Goal: Transaction & Acquisition: Purchase product/service

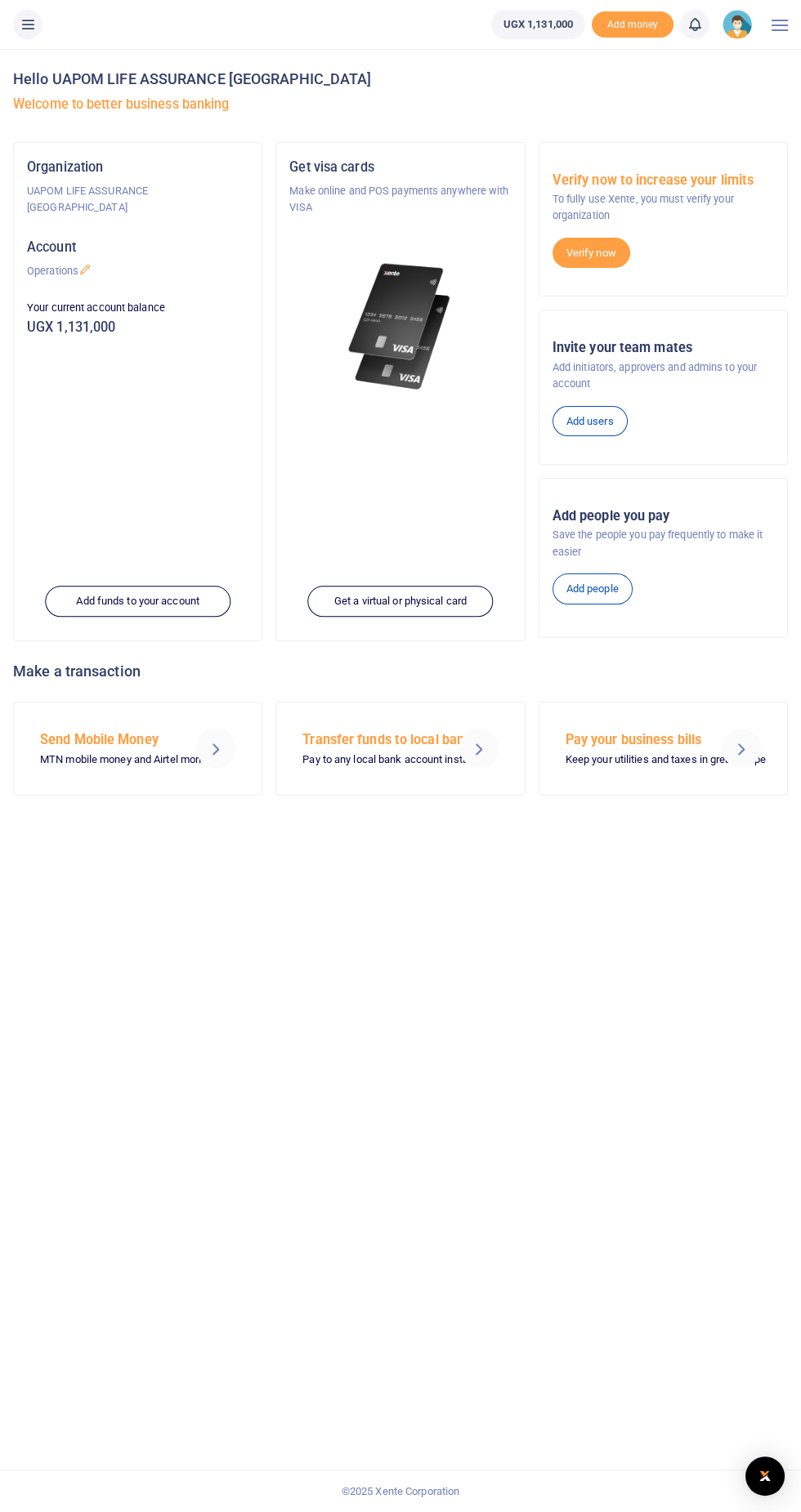
click at [28, 23] on icon at bounding box center [28, 24] width 16 height 18
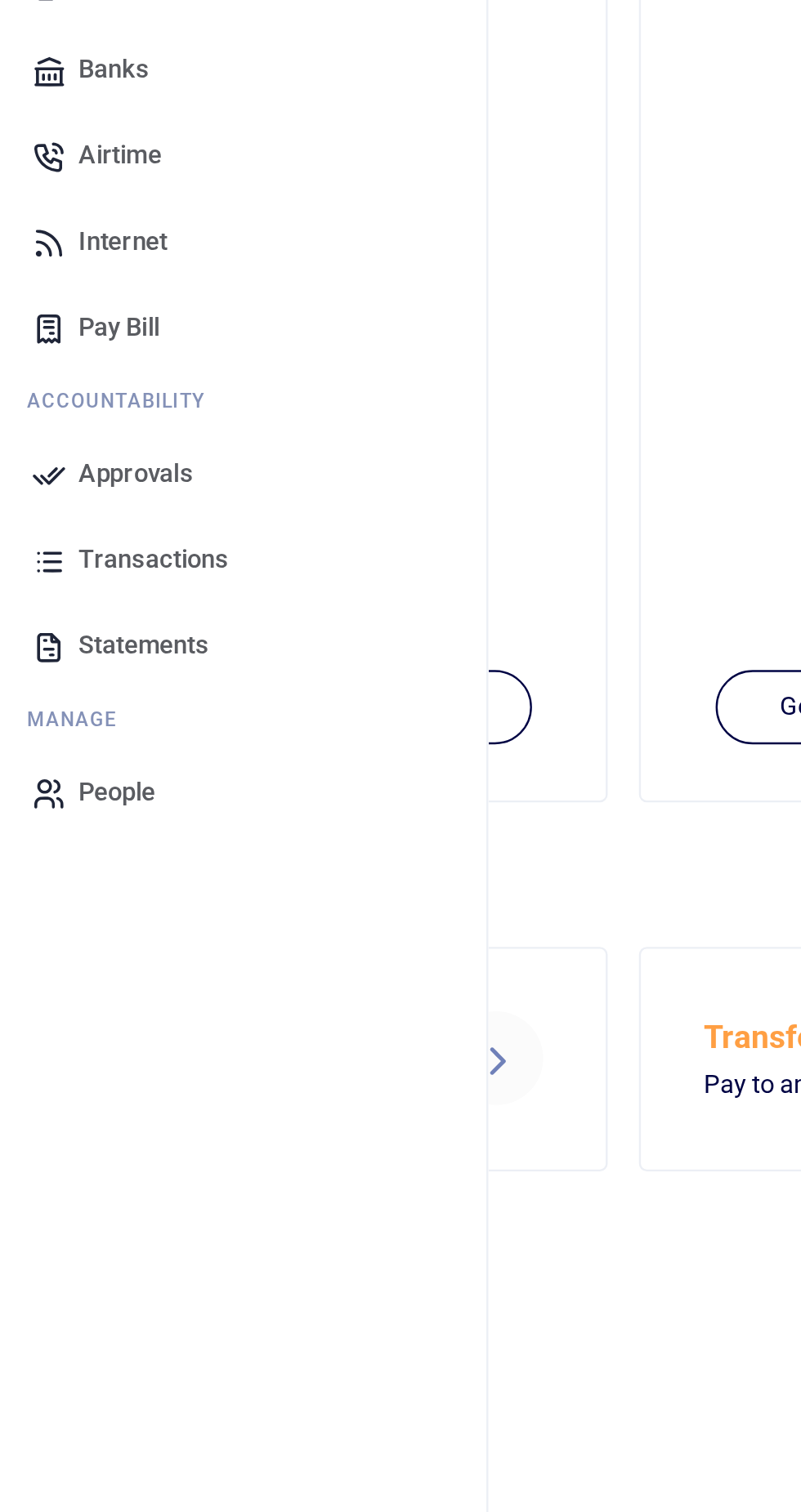
click at [58, 409] on span "Internet" at bounding box center [59, 406] width 37 height 16
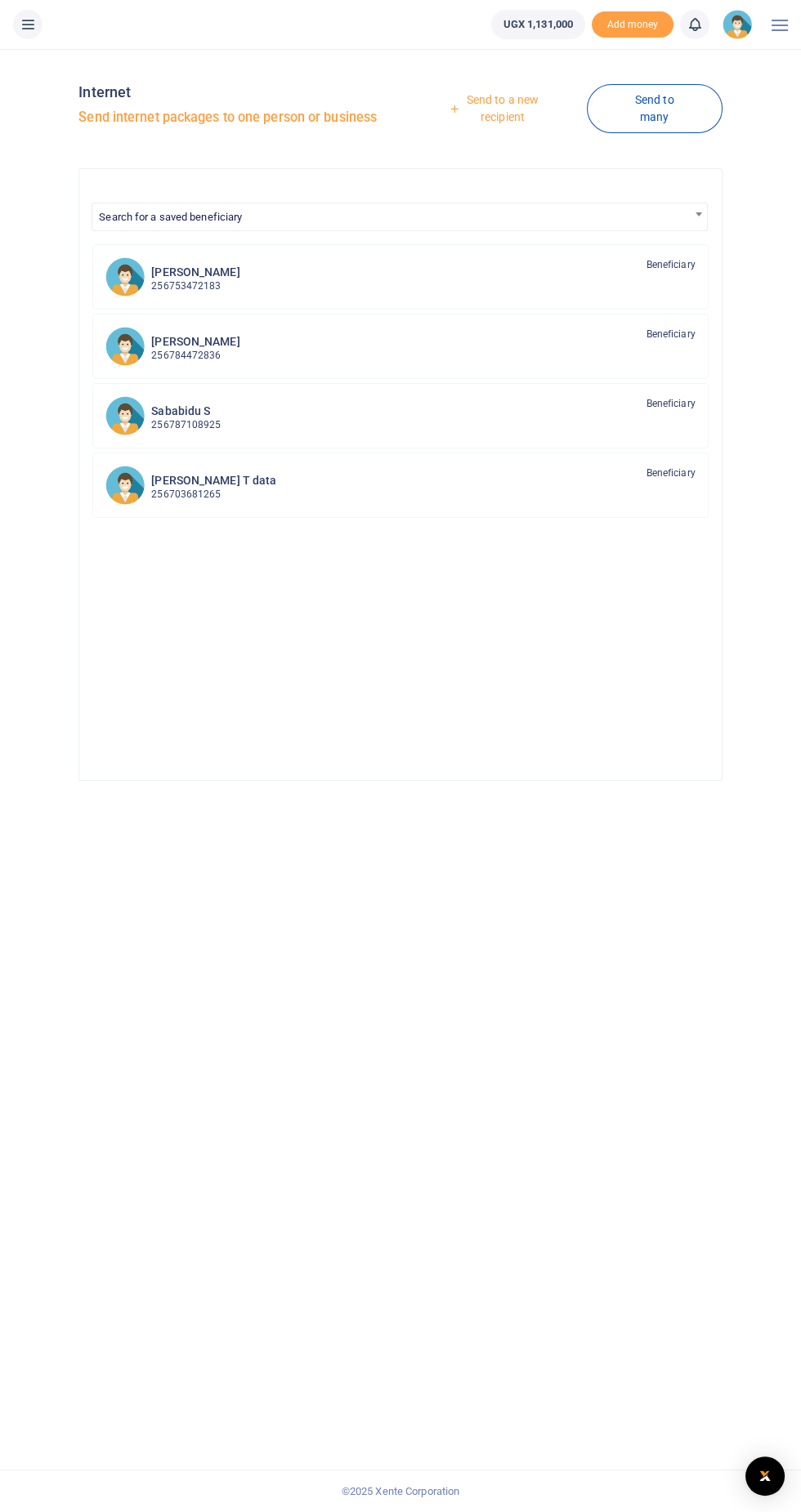
click at [486, 96] on link "Send to a new recipient" at bounding box center [497, 108] width 179 height 47
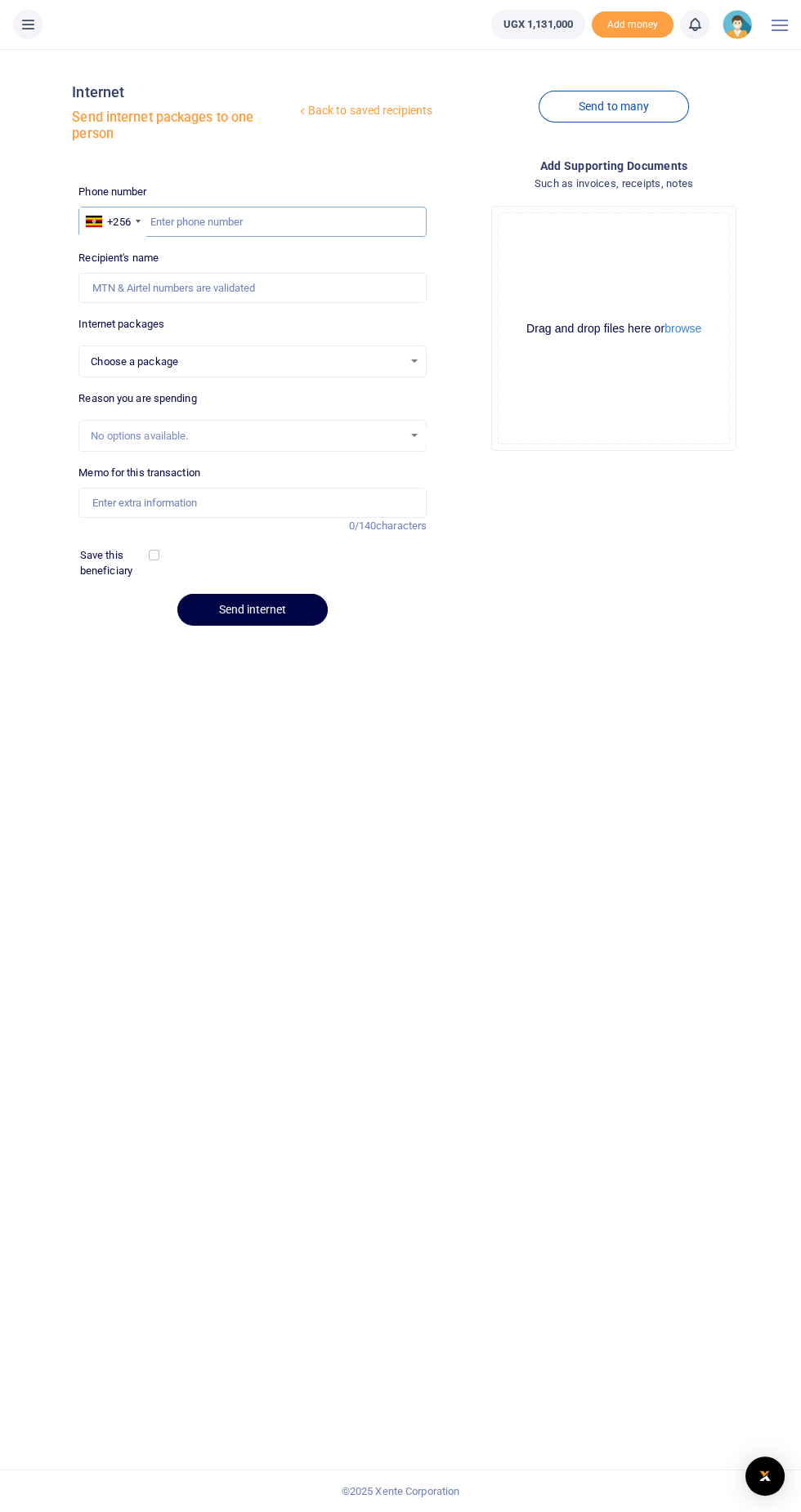
click at [213, 220] on input "text" at bounding box center [252, 222] width 348 height 31
type input "775852607"
select select
type input "Isaac Okiror"
type input "775852607"
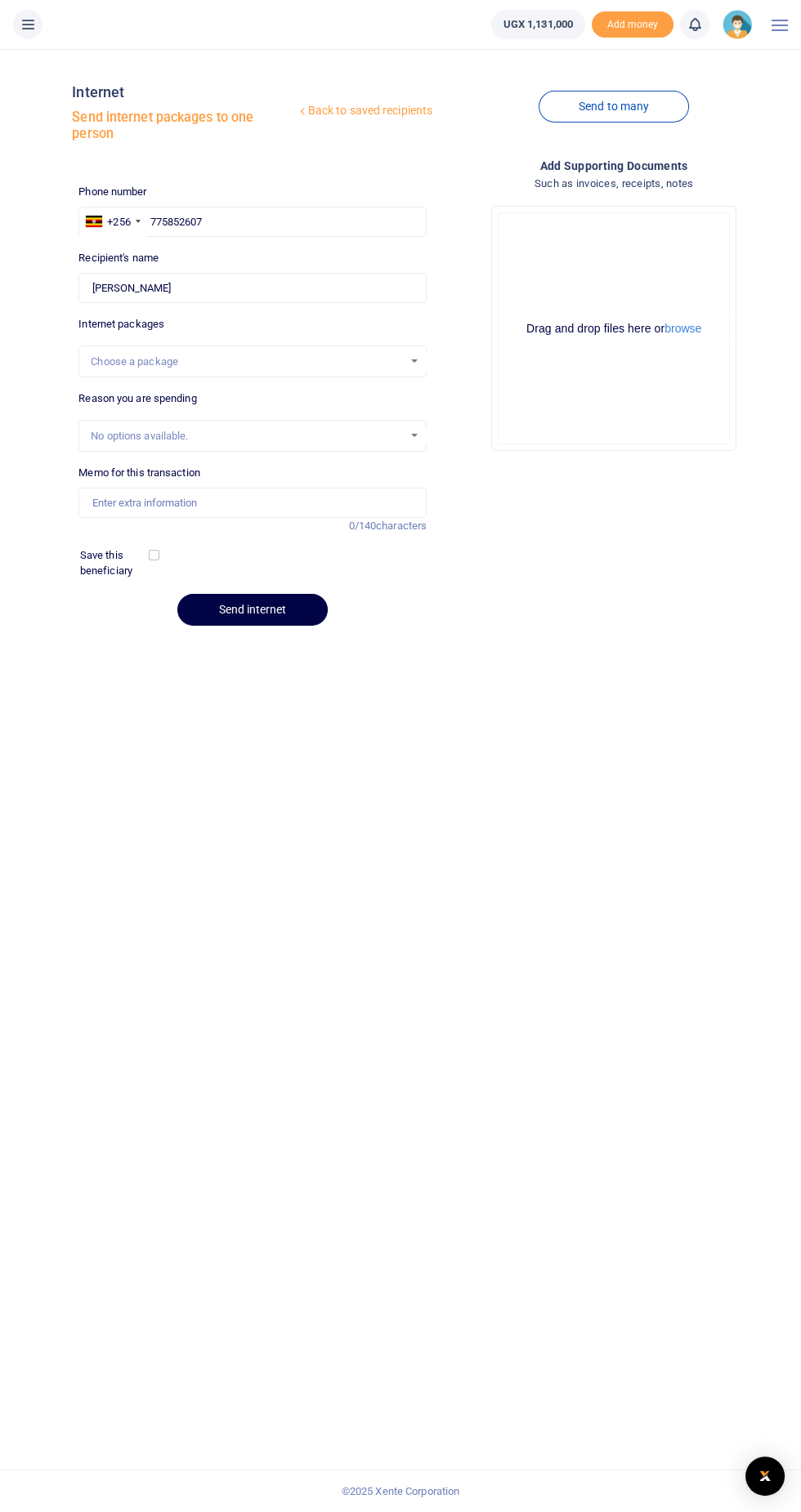
click at [159, 368] on div "Choose a package" at bounding box center [246, 361] width 312 height 16
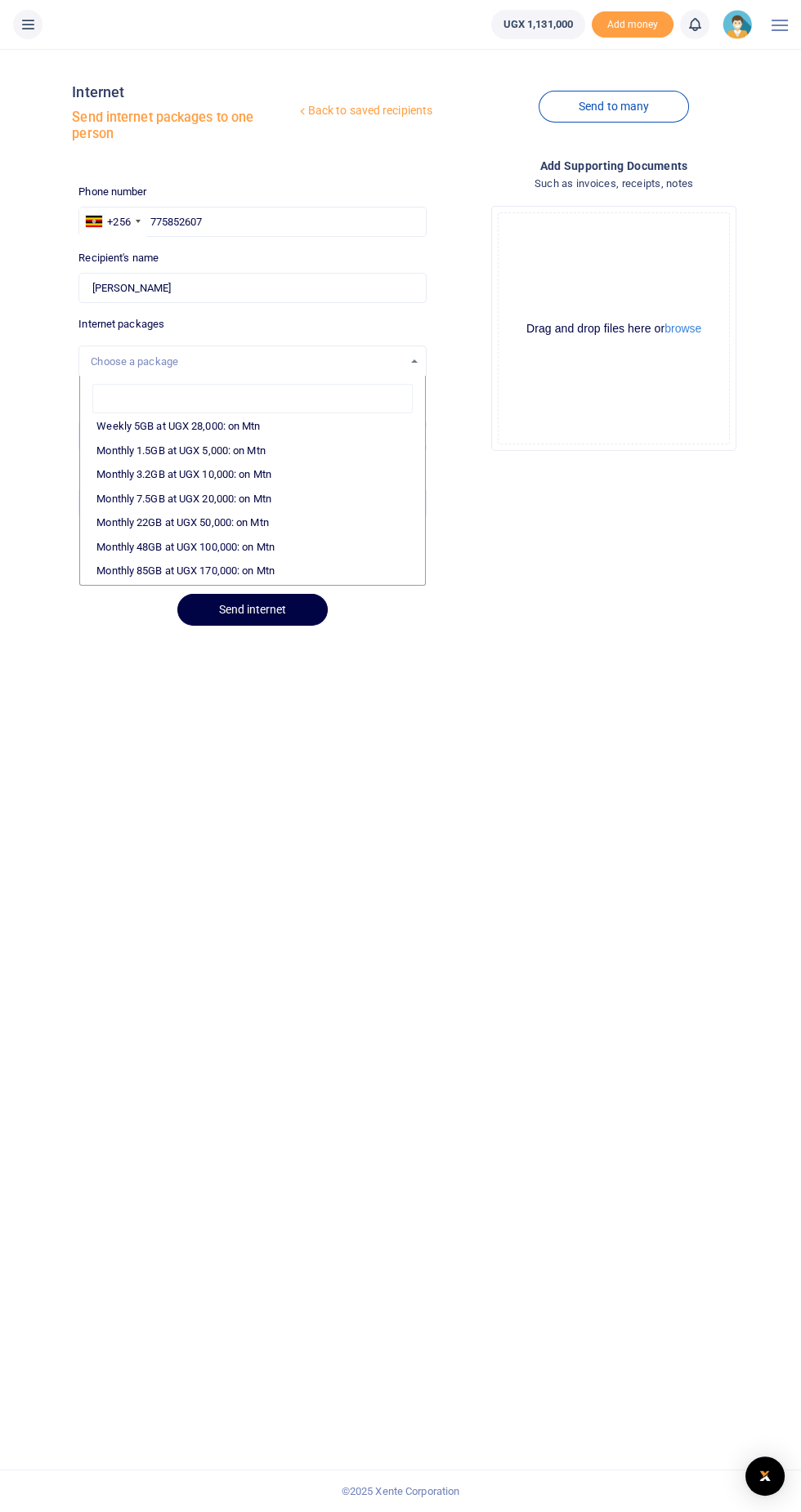
scroll to position [234, 0]
click at [159, 513] on li "Monthly 22GB at UGX 50,000: on Mtn" at bounding box center [253, 513] width 345 height 25
select select "CXpJYDqUGIMMdw3YXKilkAodr3ix5COxIAXy7MdavpbFAxMIqXt/dw=="
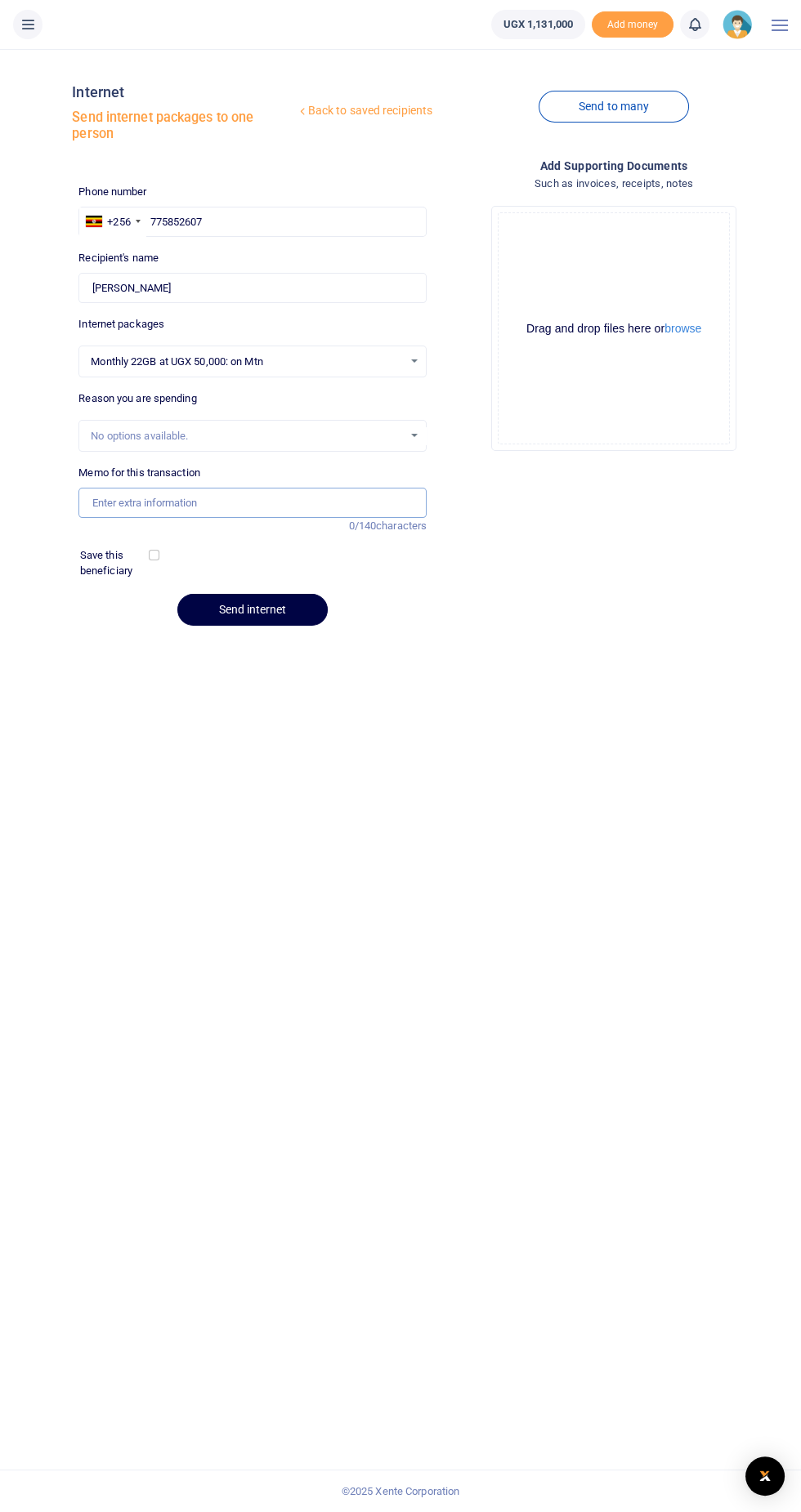
click at [147, 499] on input "Memo for this transaction" at bounding box center [252, 502] width 348 height 31
type input "Support work"
click at [211, 618] on button "Send internet" at bounding box center [253, 609] width 151 height 31
click at [703, 25] on span at bounding box center [703, 25] width 0 height 0
click at [506, 88] on link "Transactions to act upon You have 1 awaiting for your to act on" at bounding box center [578, 115] width 259 height 66
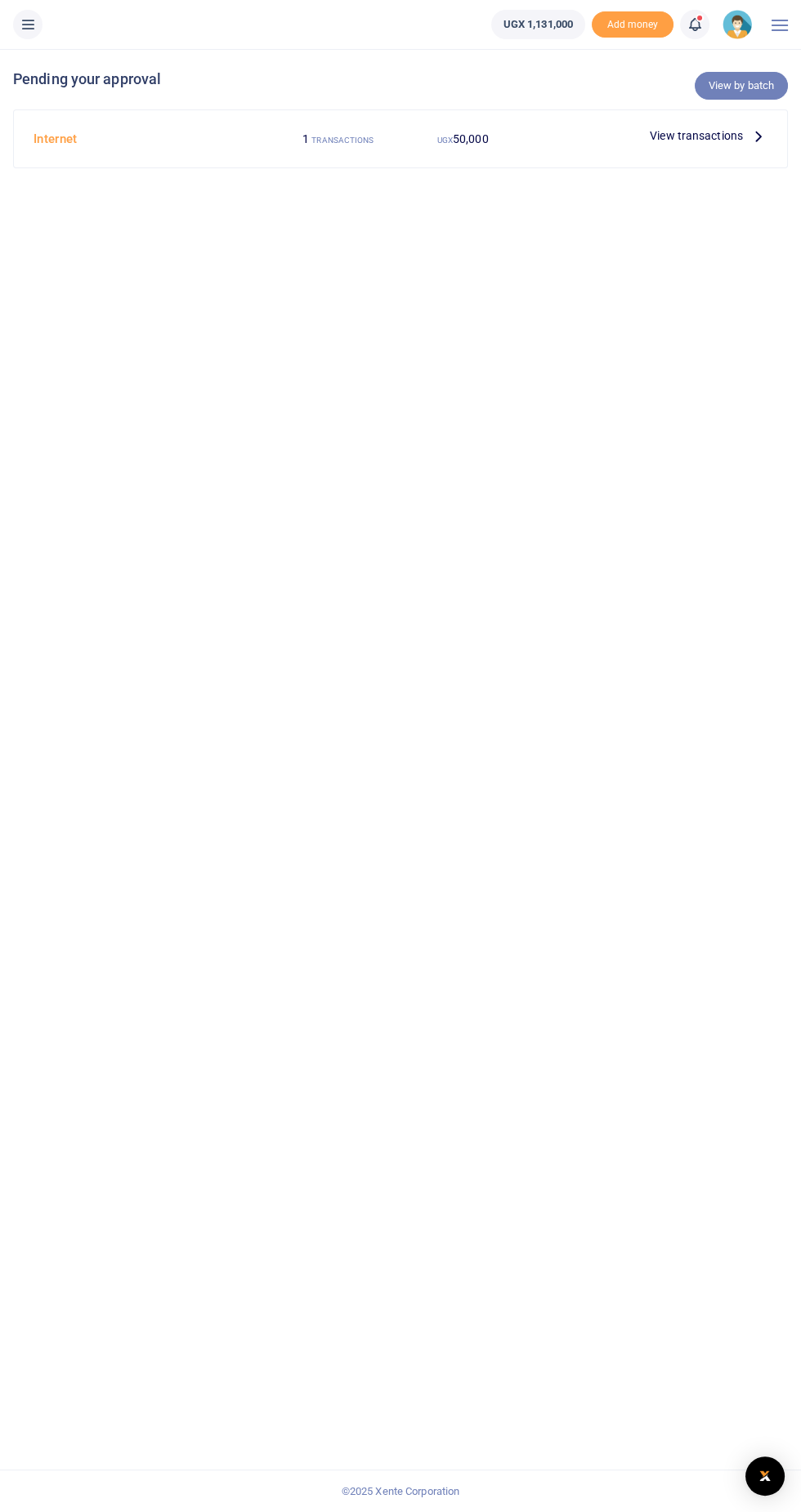
click at [735, 80] on link "View by batch" at bounding box center [741, 85] width 93 height 28
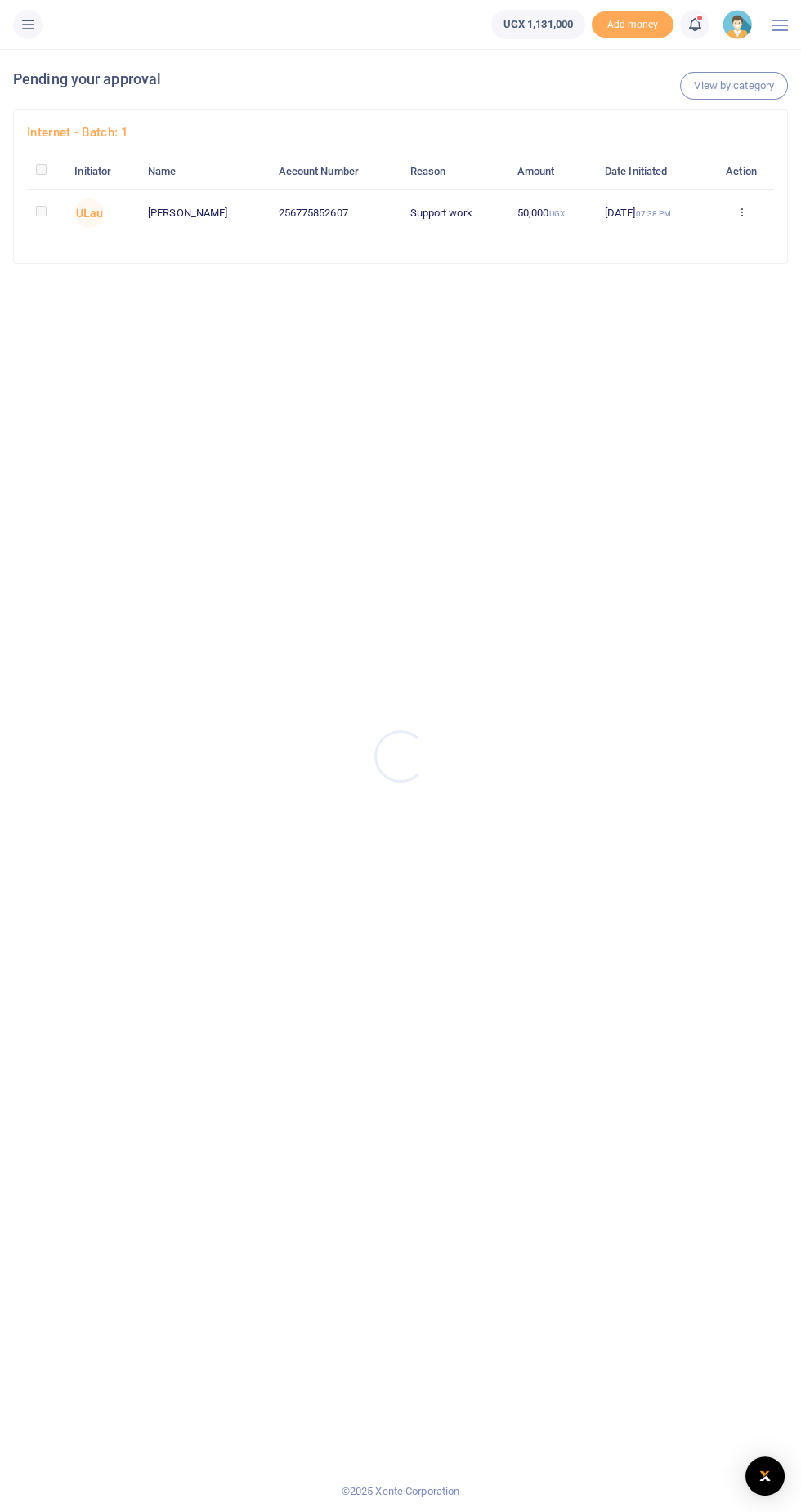
click at [735, 210] on div at bounding box center [400, 756] width 801 height 1512
click at [744, 212] on icon at bounding box center [740, 212] width 10 height 11
click at [656, 236] on link "Approve" at bounding box center [682, 241] width 129 height 23
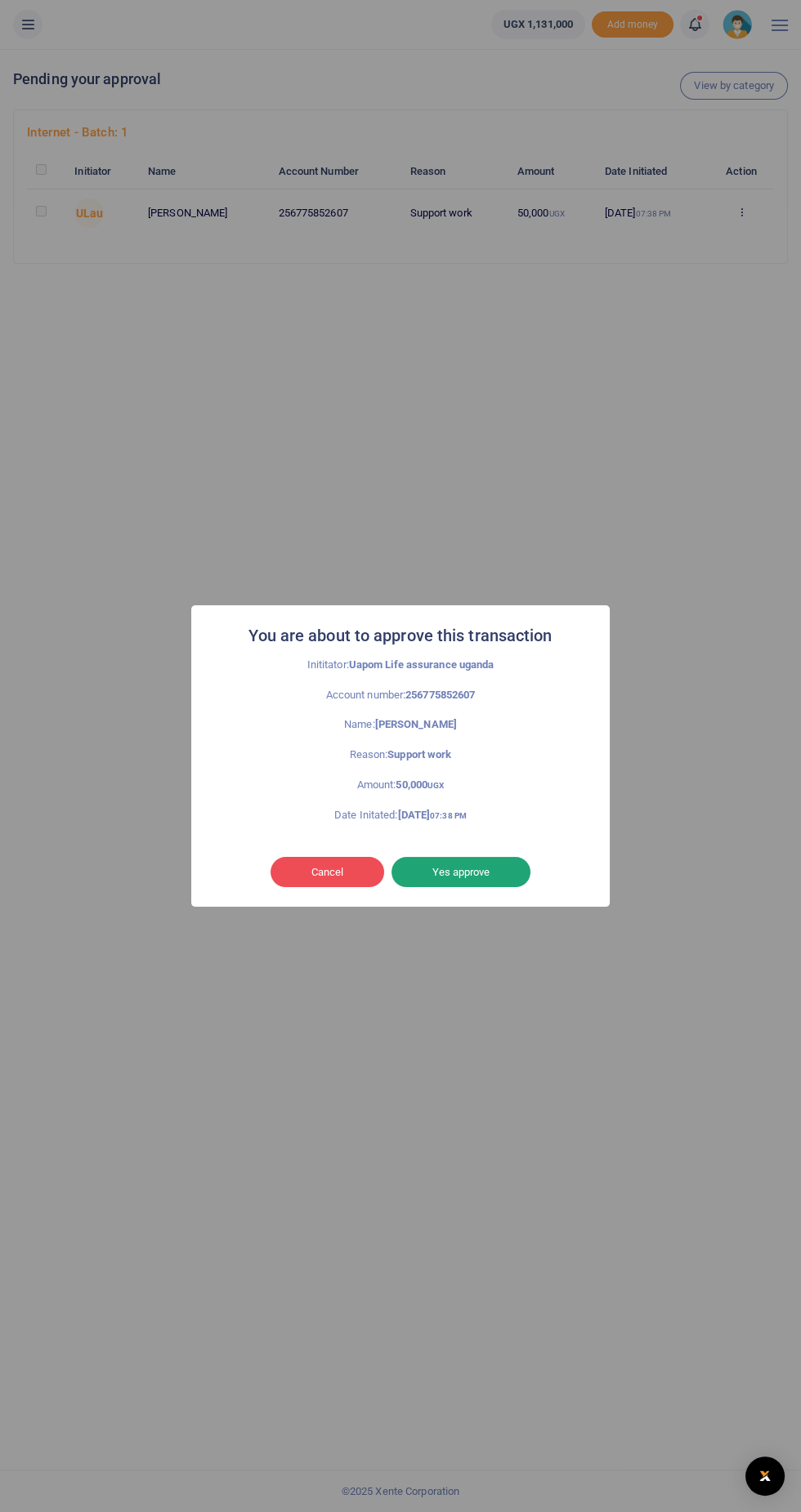
click at [493, 887] on button "Yes approve" at bounding box center [461, 872] width 139 height 31
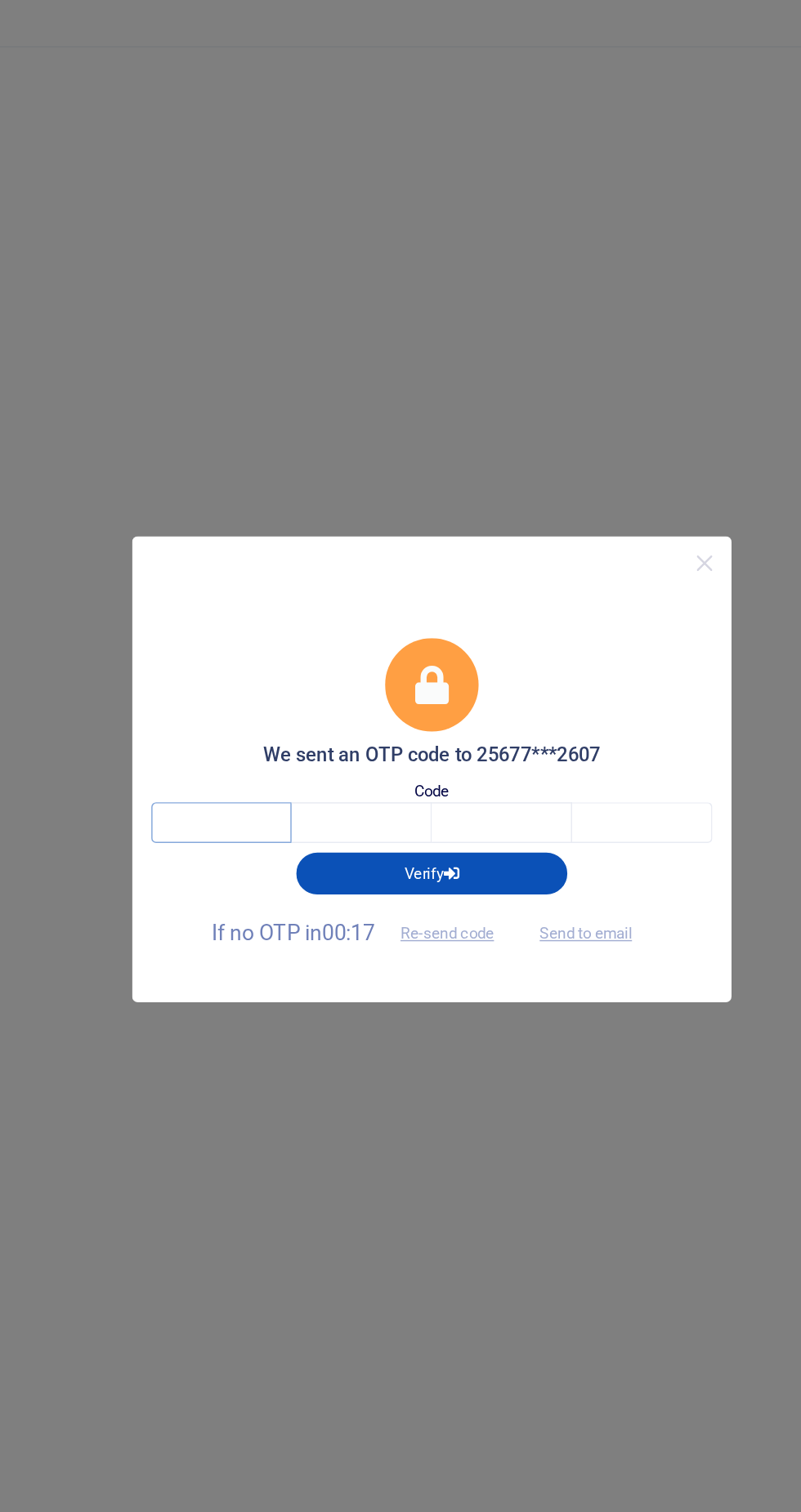
click at [246, 795] on input "text" at bounding box center [257, 791] width 95 height 28
type input "4"
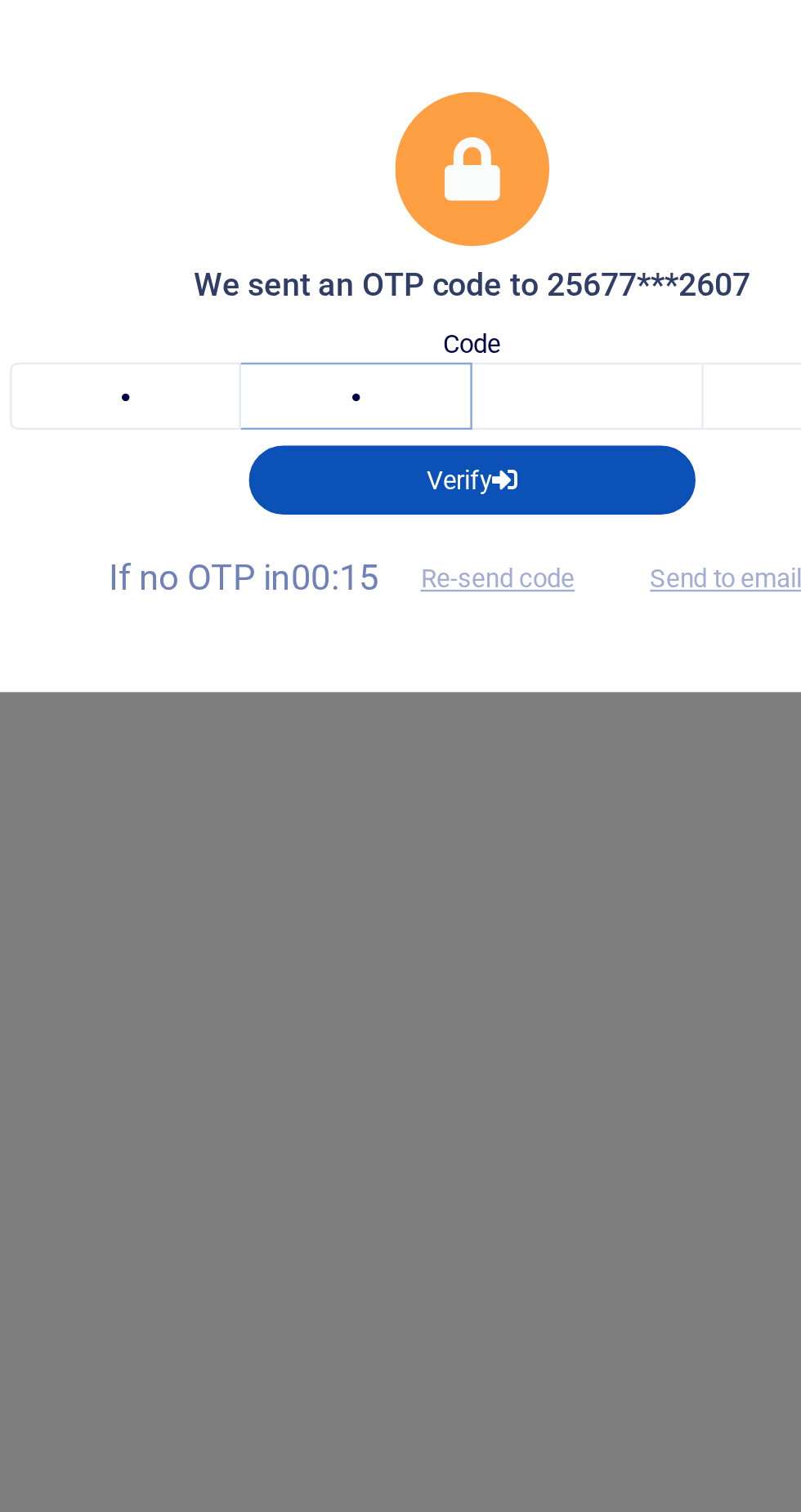
type input "7"
type input "I"
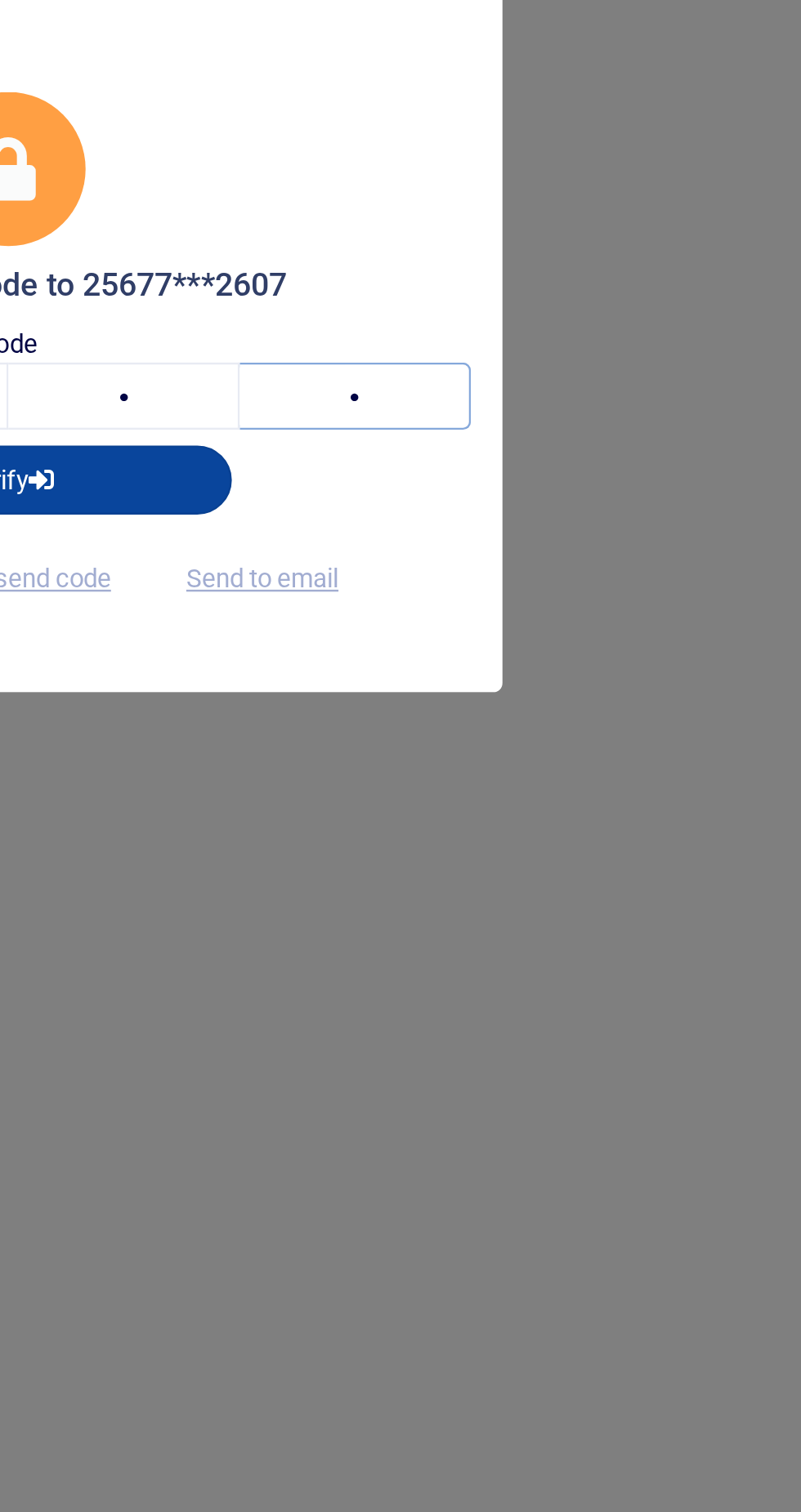
type input "2"
click at [446, 821] on button "Verify" at bounding box center [400, 826] width 185 height 28
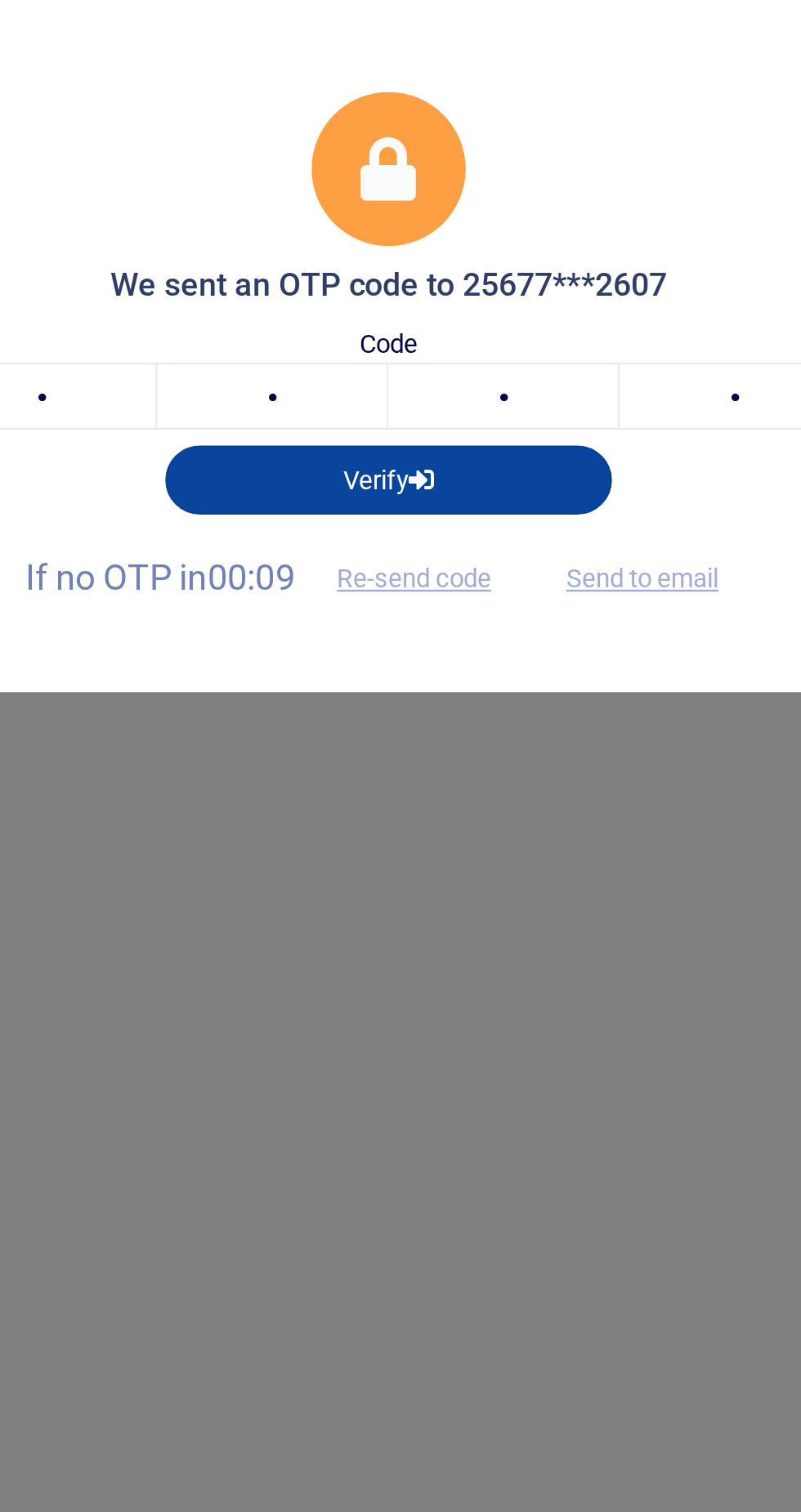
click at [418, 826] on icon "button" at bounding box center [413, 827] width 10 height 10
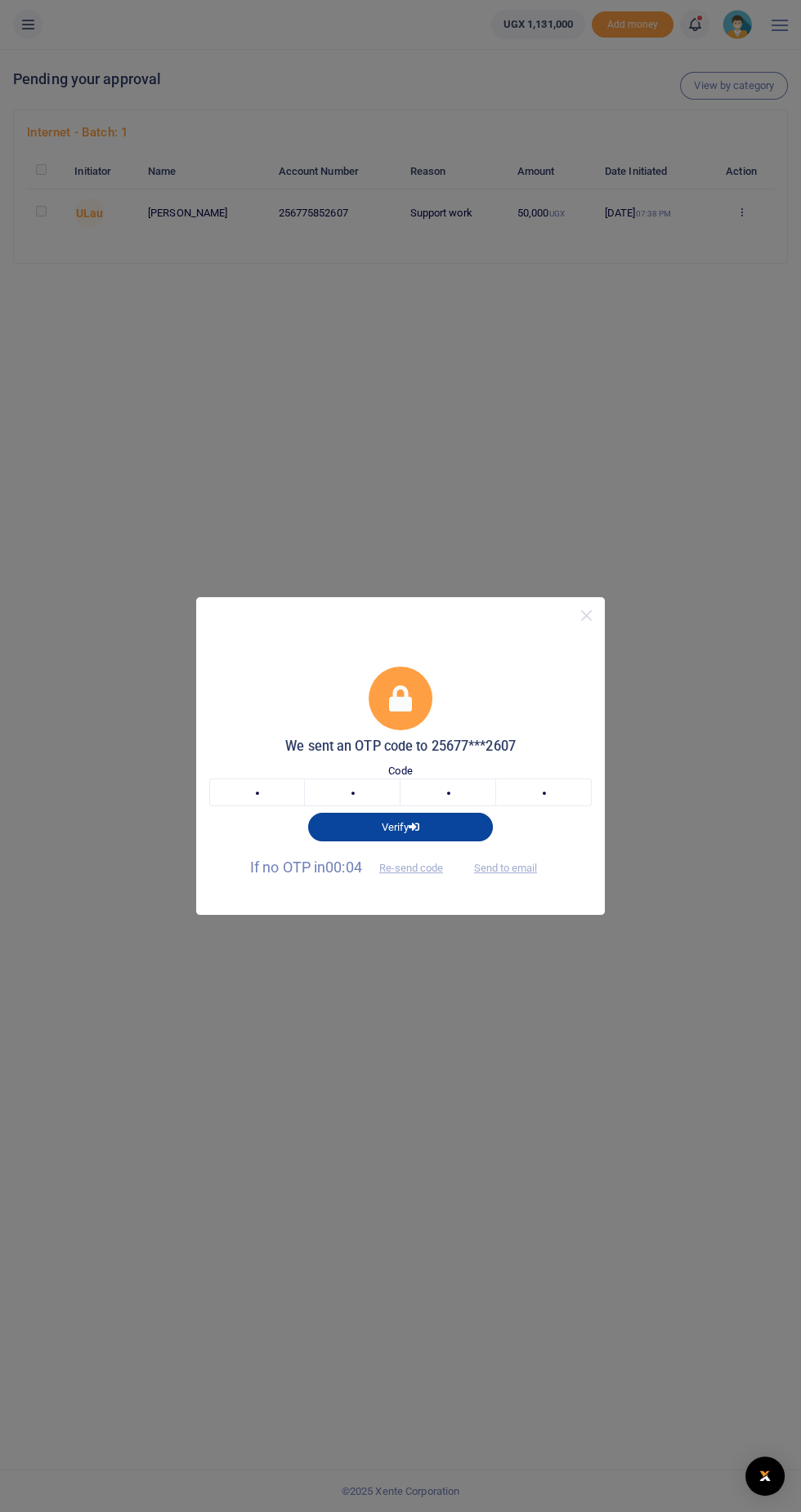
click at [407, 824] on button "Verify" at bounding box center [400, 826] width 185 height 28
click at [549, 795] on input "2" at bounding box center [544, 791] width 95 height 28
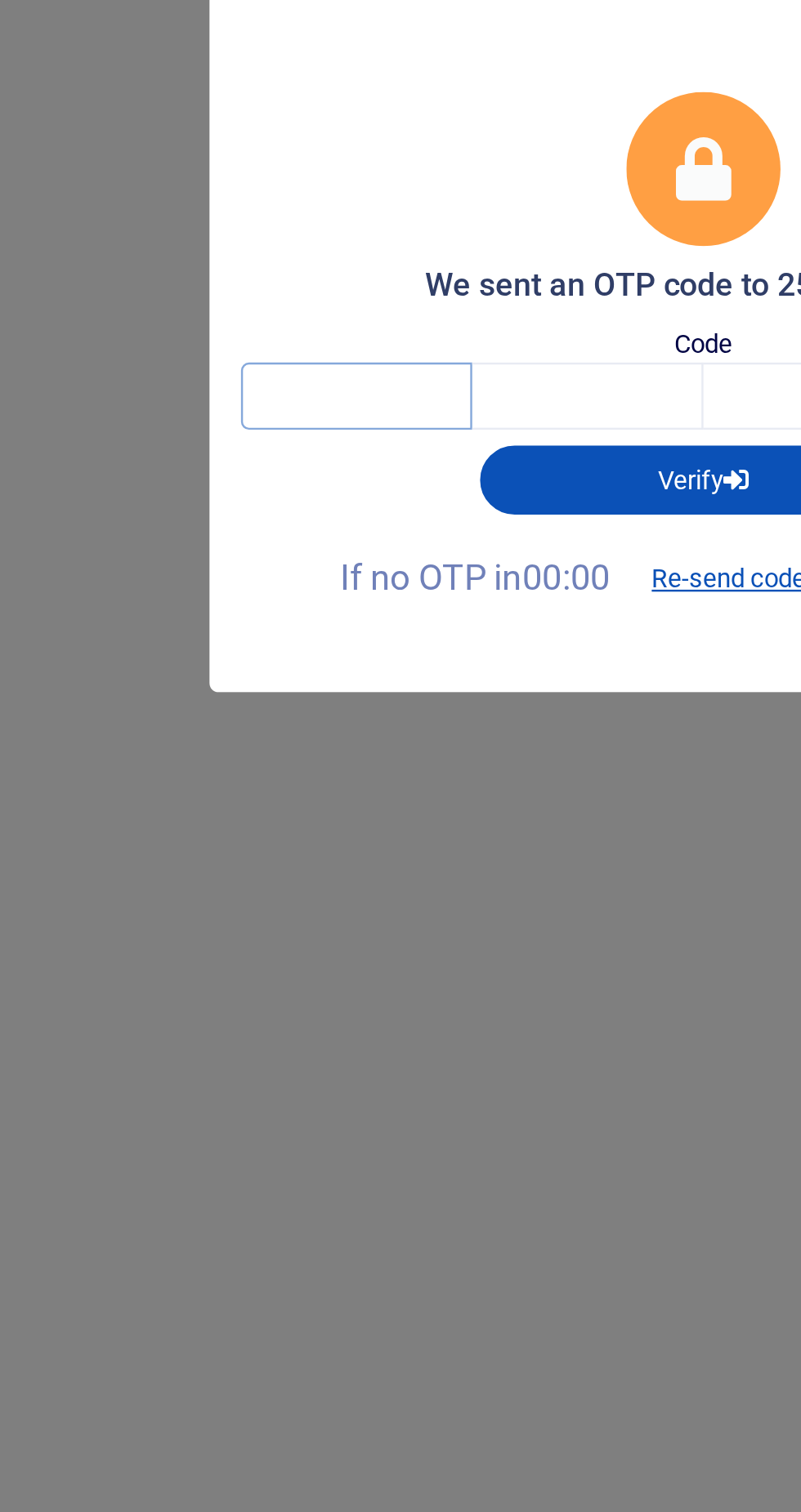
type input "4"
type input "7"
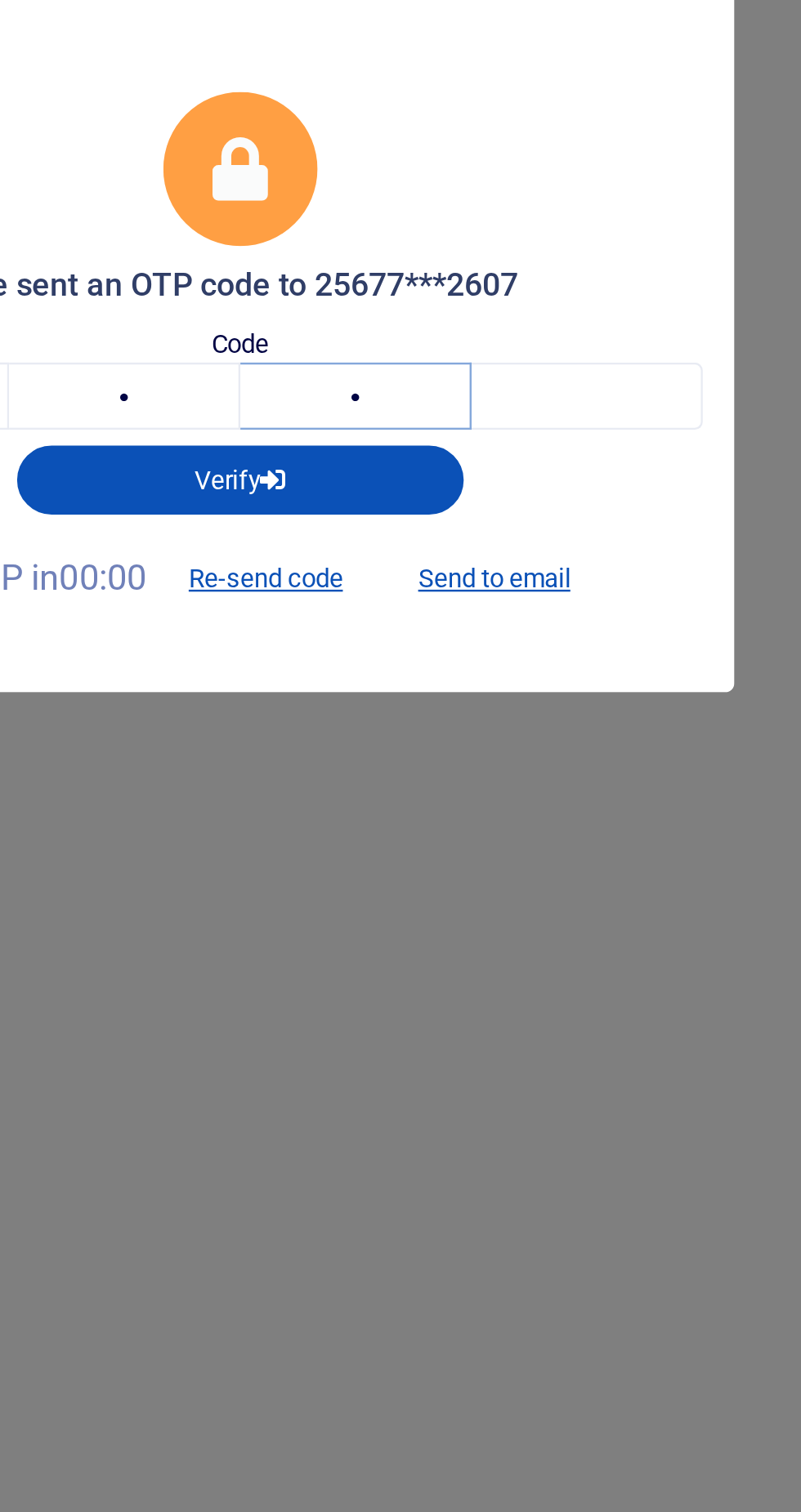
type input "8"
type input "2"
